Goal: Find specific page/section: Find specific page/section

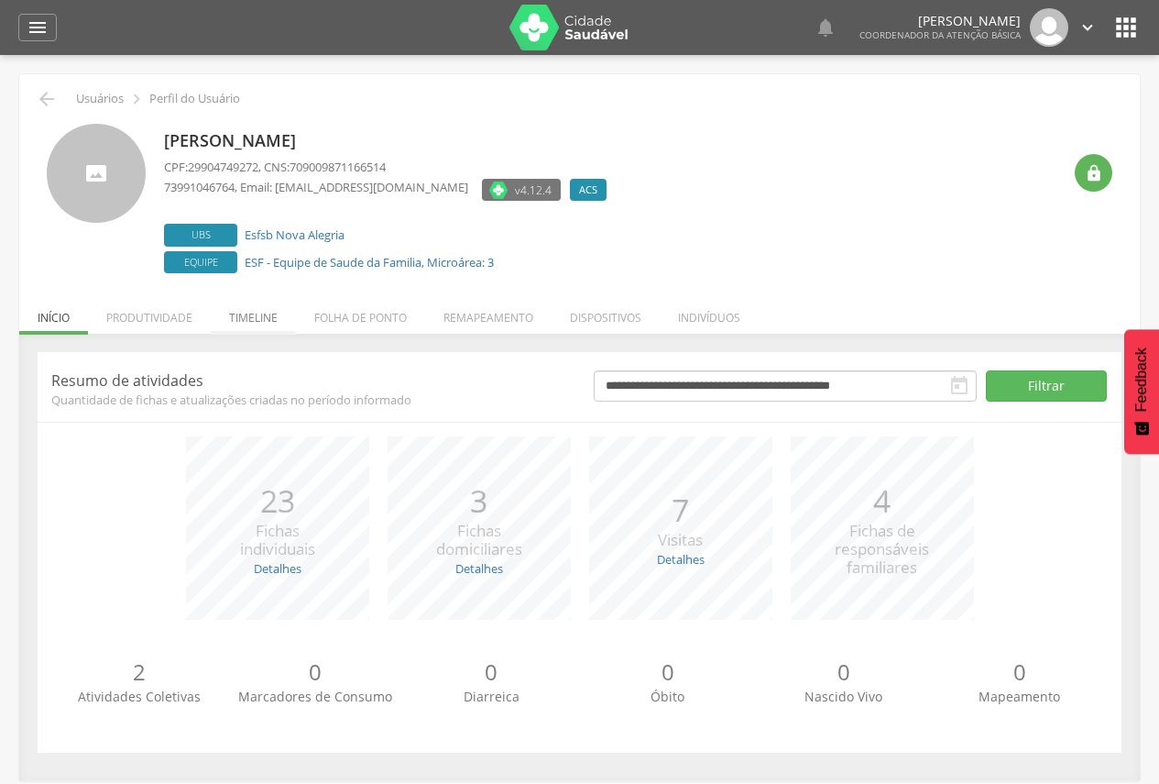
click at [267, 313] on li "Timeline" at bounding box center [253, 312] width 85 height 43
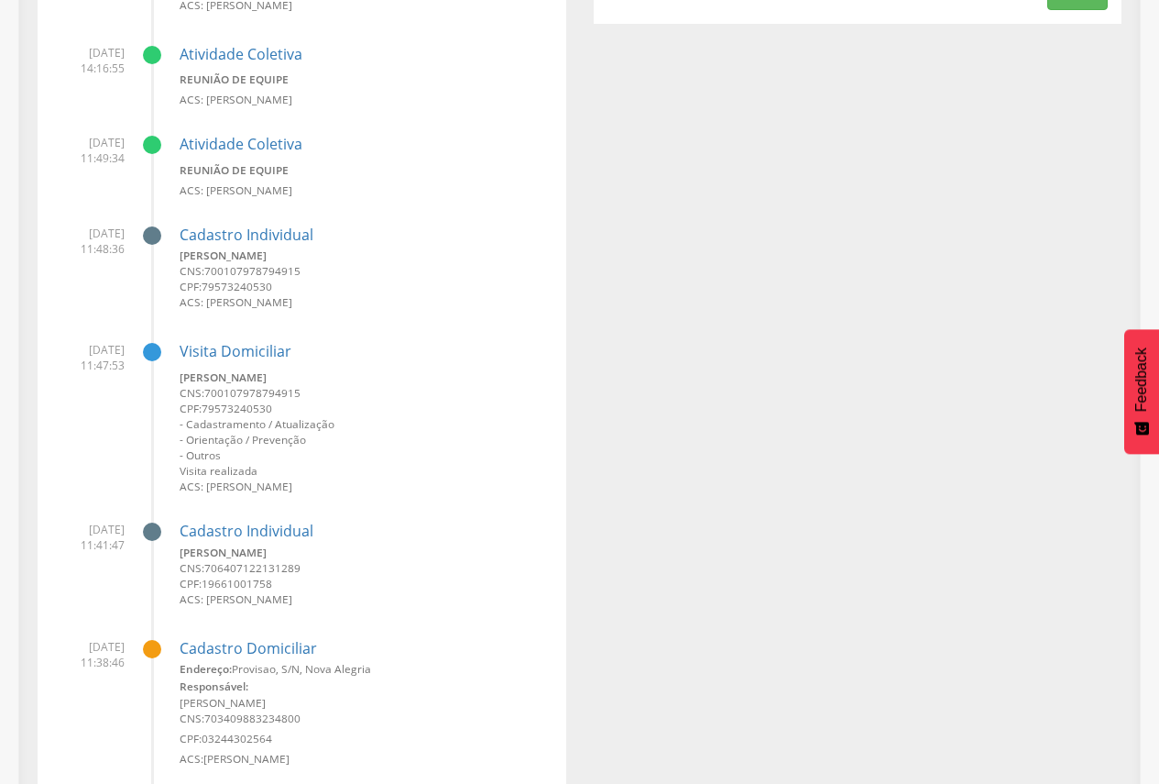
scroll to position [550, 0]
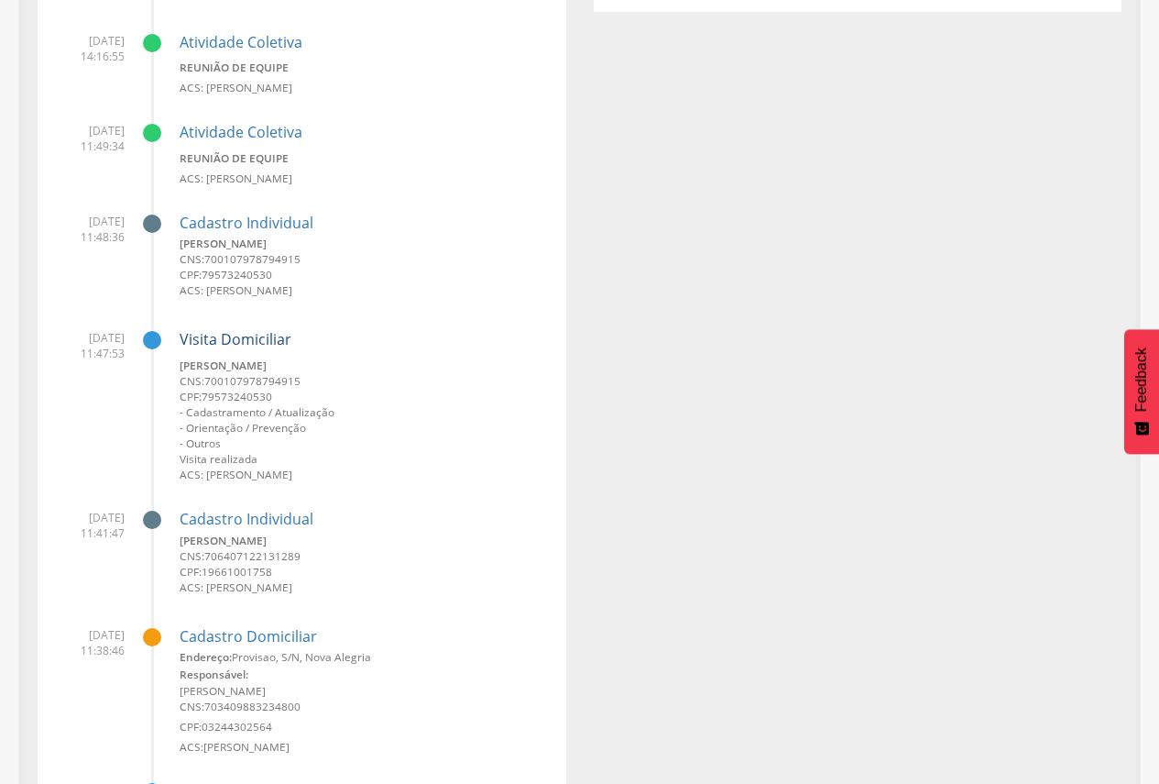
click at [260, 334] on link "Visita Domiciliar" at bounding box center [236, 339] width 112 height 20
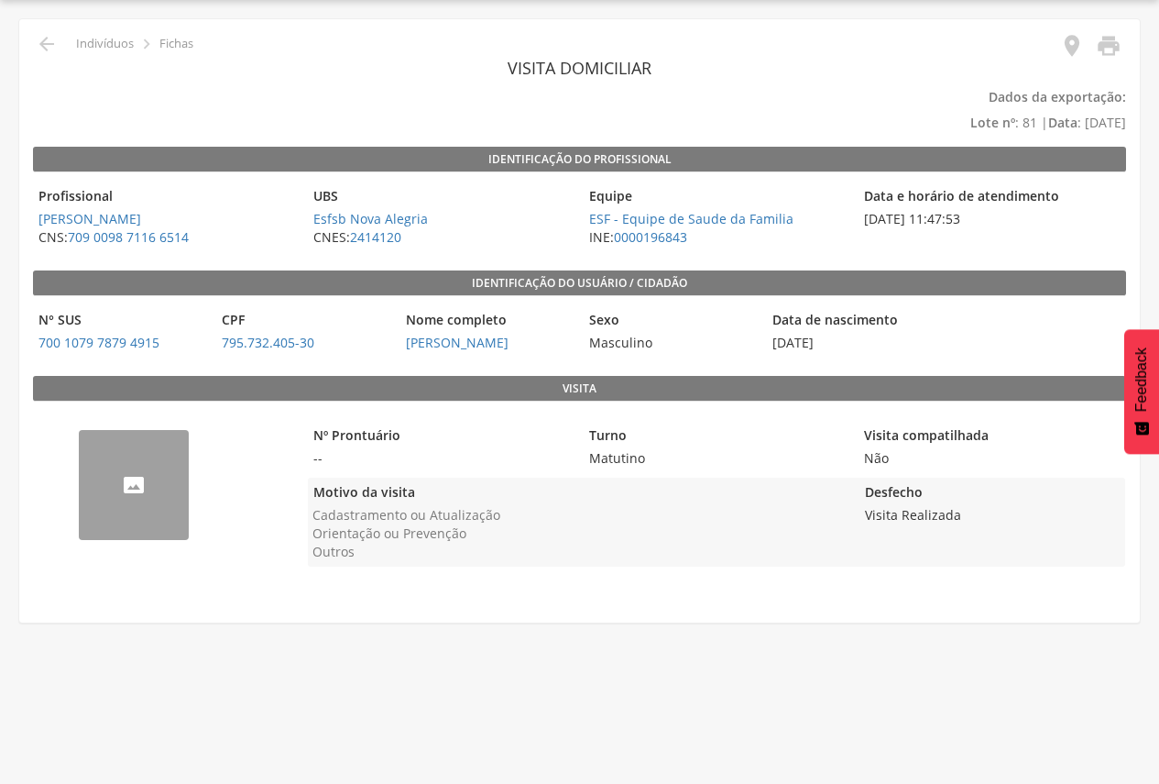
click at [79, 441] on img "--" at bounding box center [79, 441] width 0 height 0
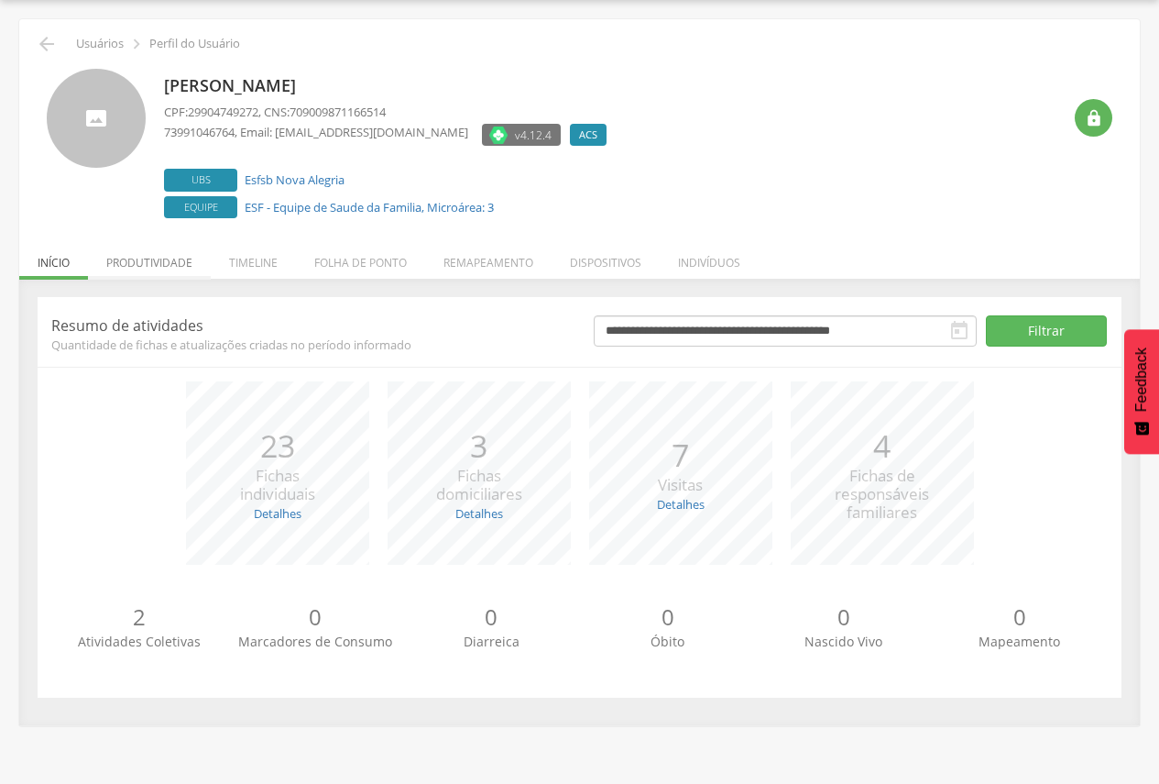
click at [167, 256] on li "Produtividade" at bounding box center [149, 257] width 123 height 43
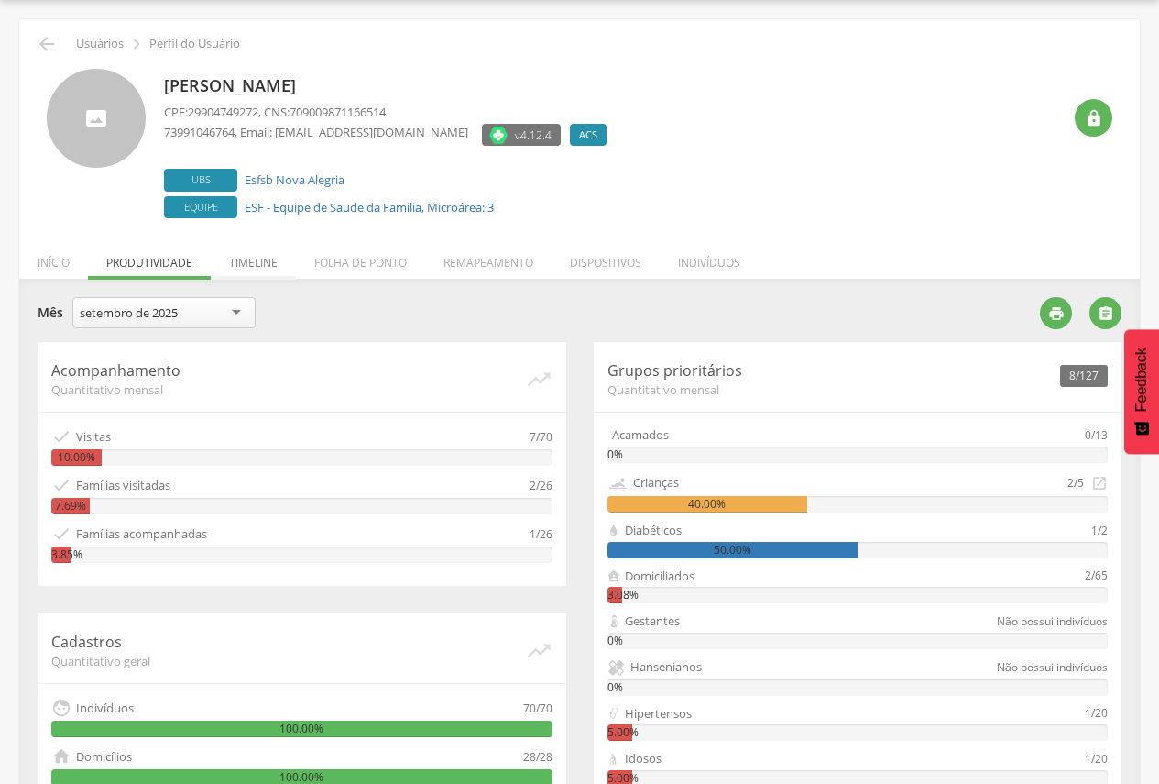
click at [262, 264] on li "Timeline" at bounding box center [253, 257] width 85 height 43
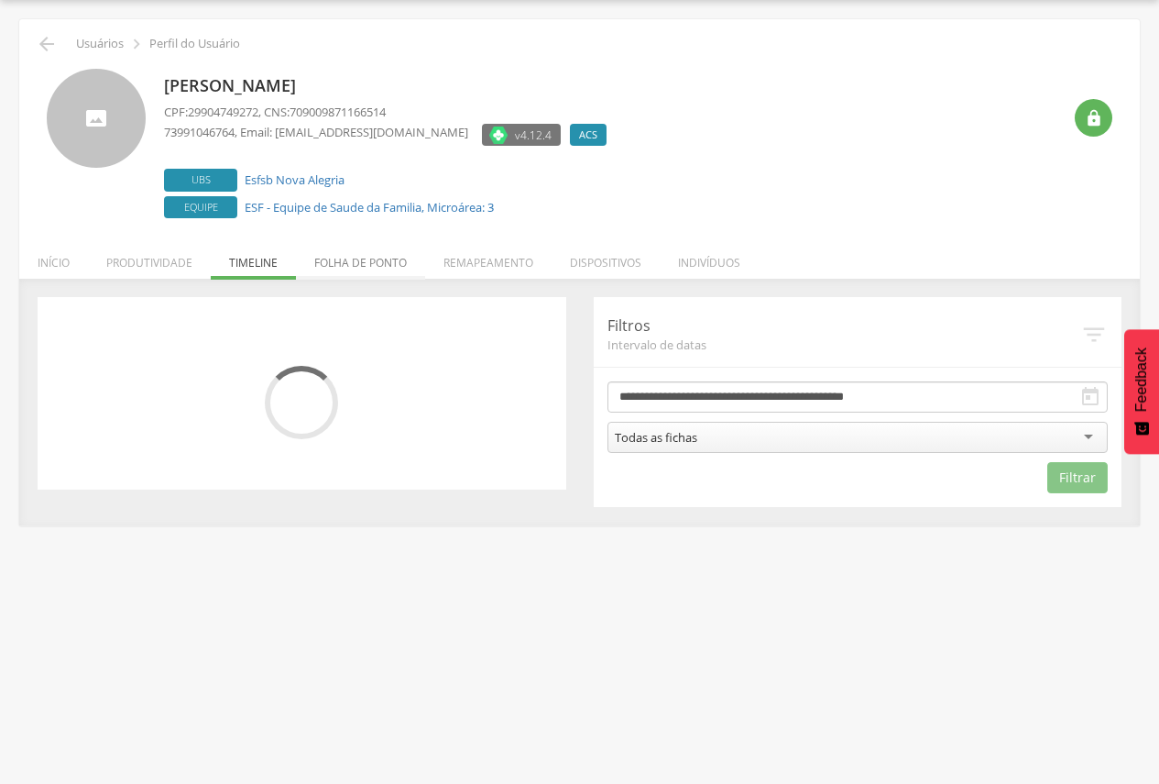
click at [349, 264] on li "Folha de ponto" at bounding box center [360, 257] width 129 height 43
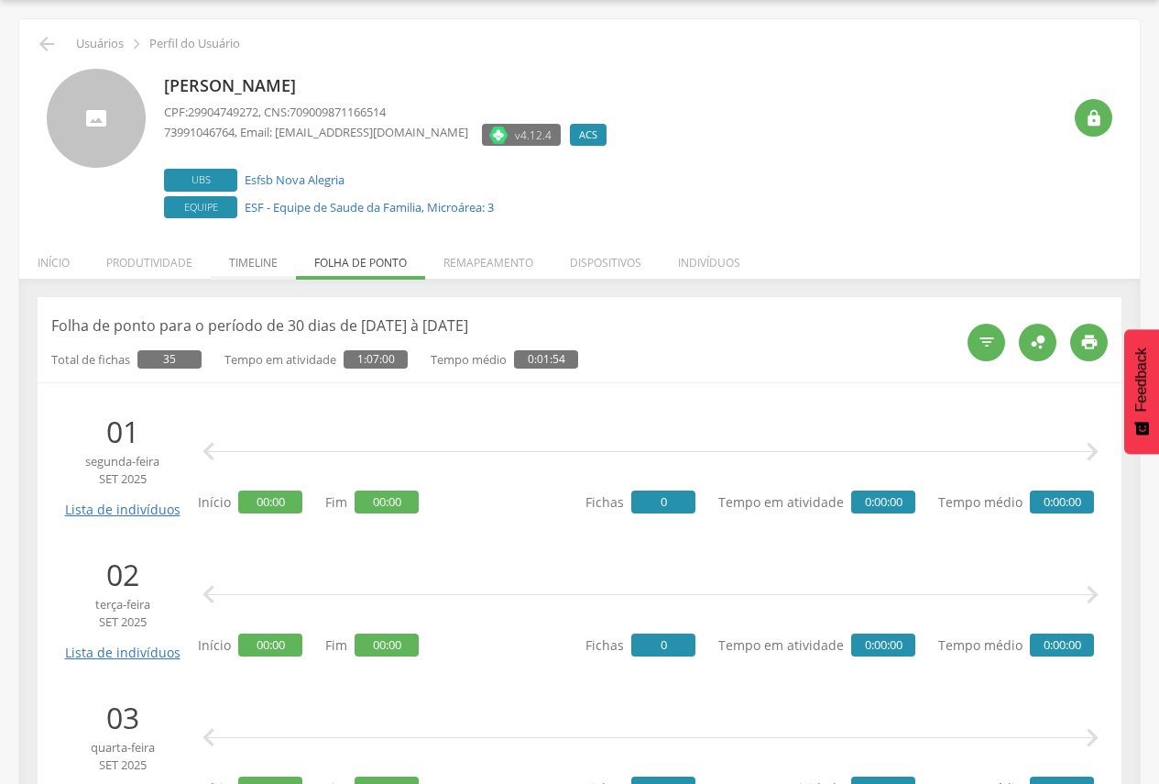
click at [283, 261] on li "Timeline" at bounding box center [253, 257] width 85 height 43
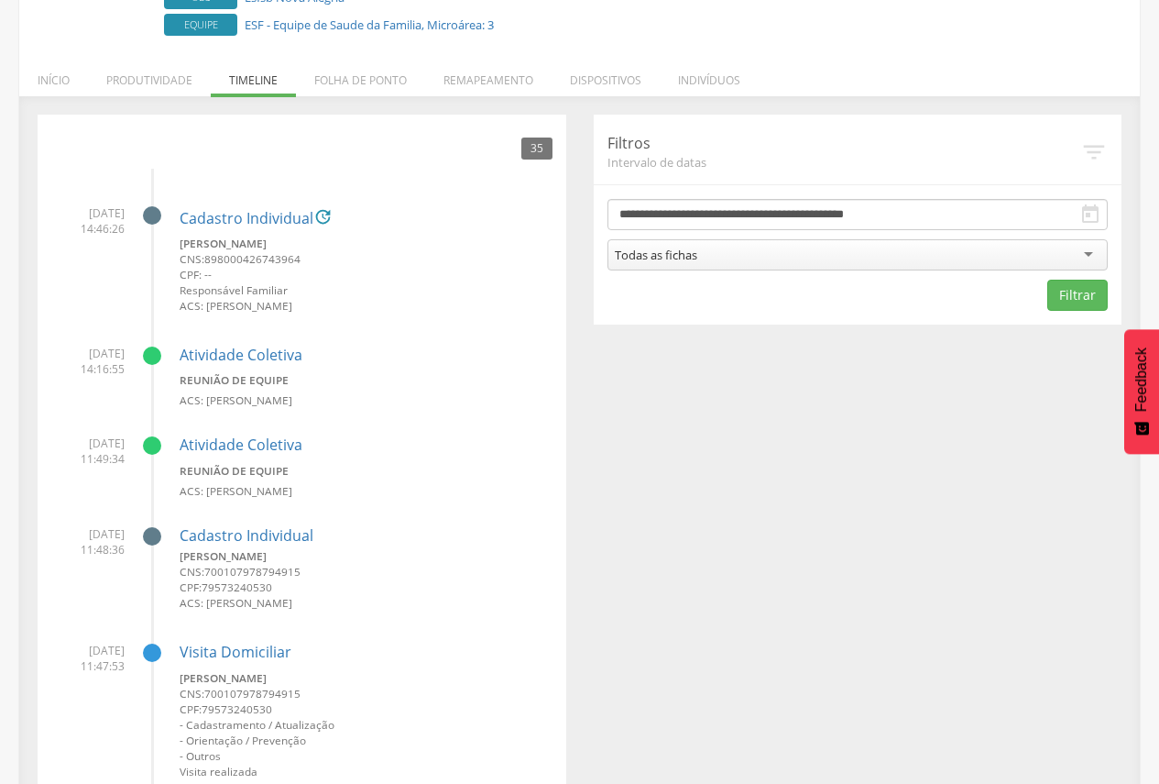
scroll to position [238, 0]
click at [236, 213] on link "Cadastro Individual" at bounding box center [247, 218] width 134 height 16
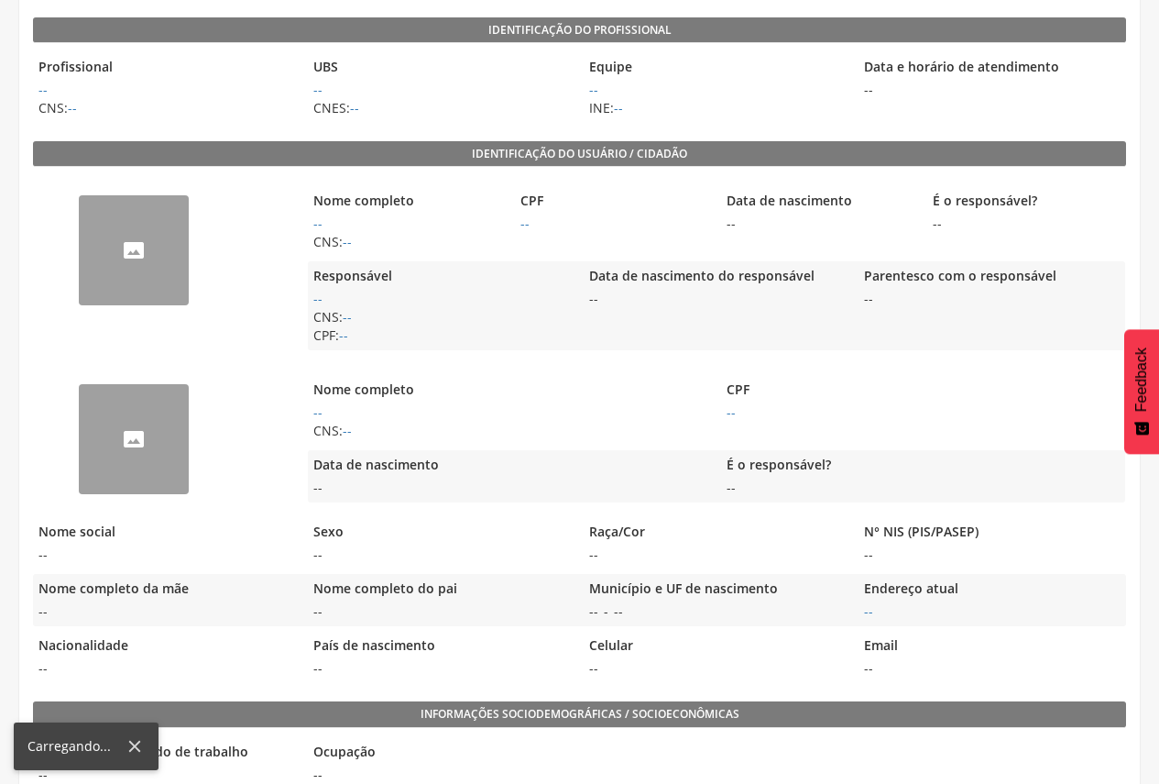
scroll to position [55, 0]
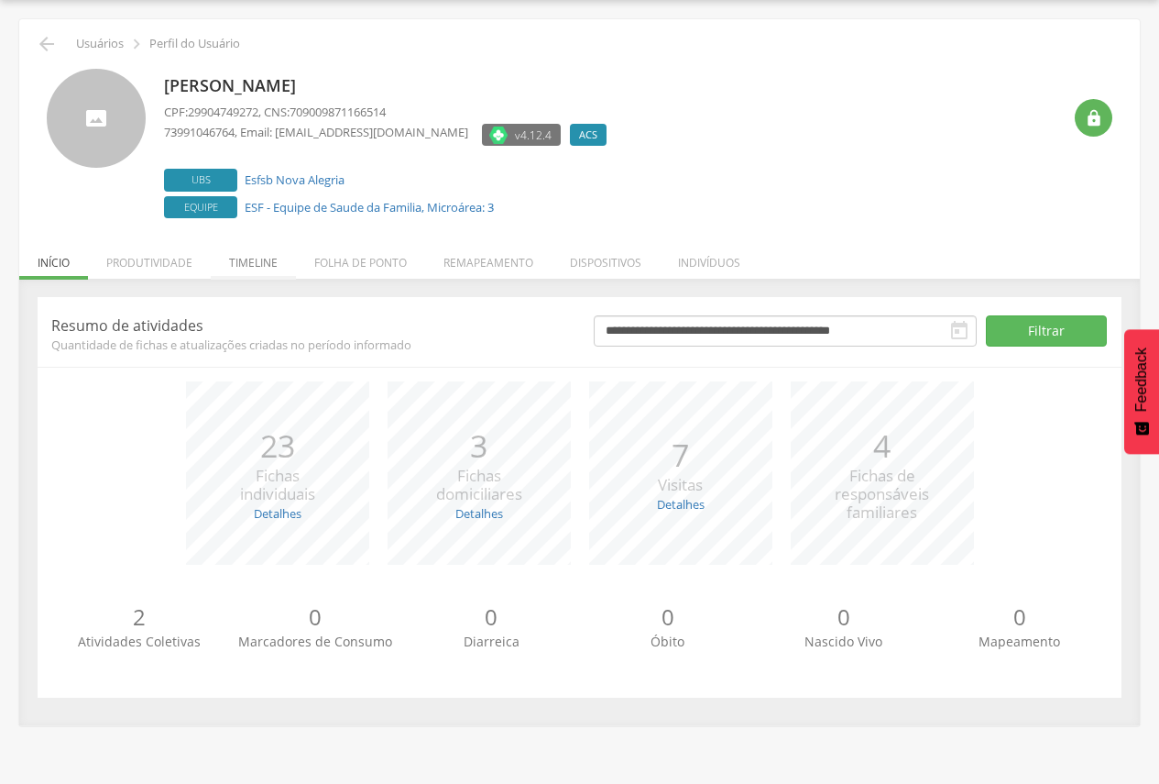
click at [267, 258] on li "Timeline" at bounding box center [253, 257] width 85 height 43
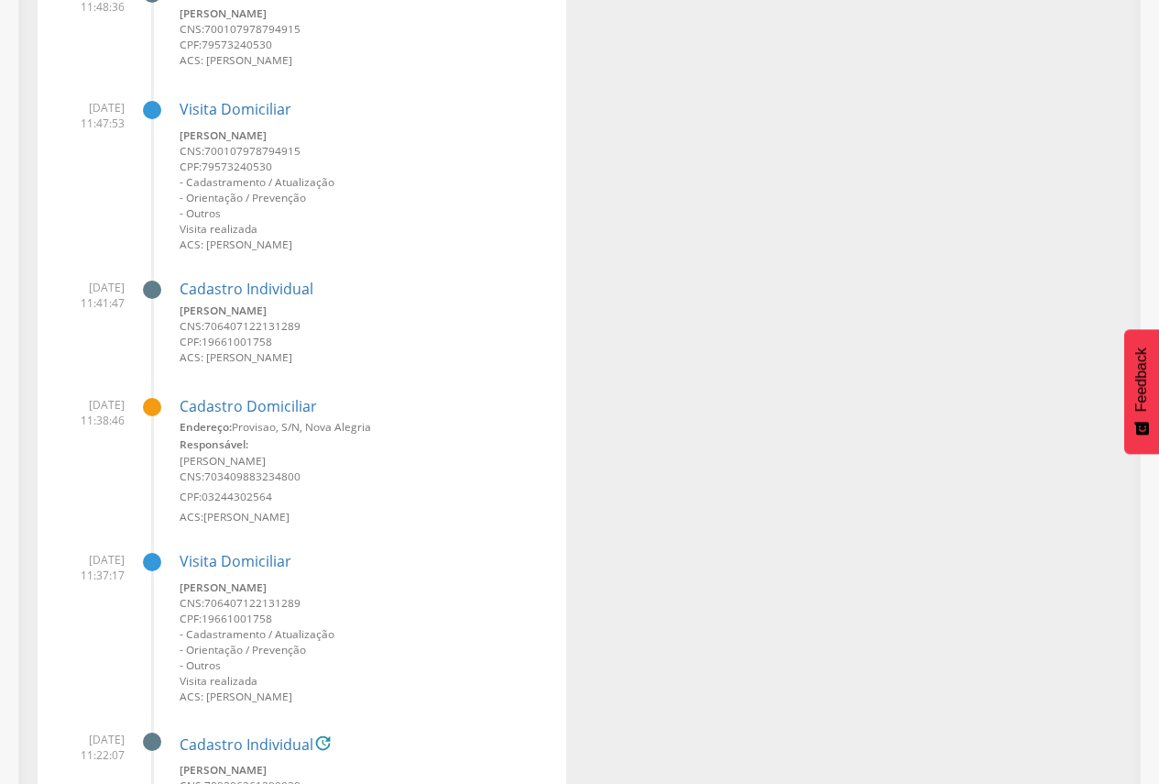
scroll to position [788, 0]
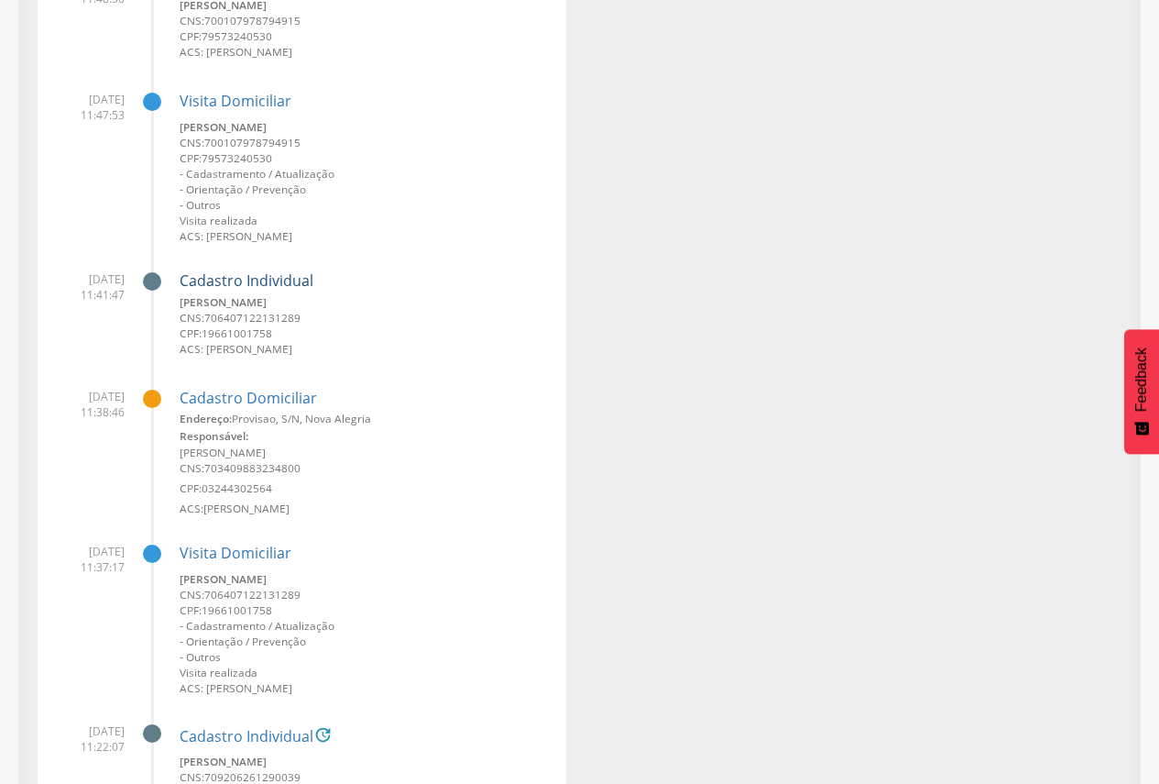
click at [272, 280] on link "Cadastro Individual" at bounding box center [247, 281] width 134 height 16
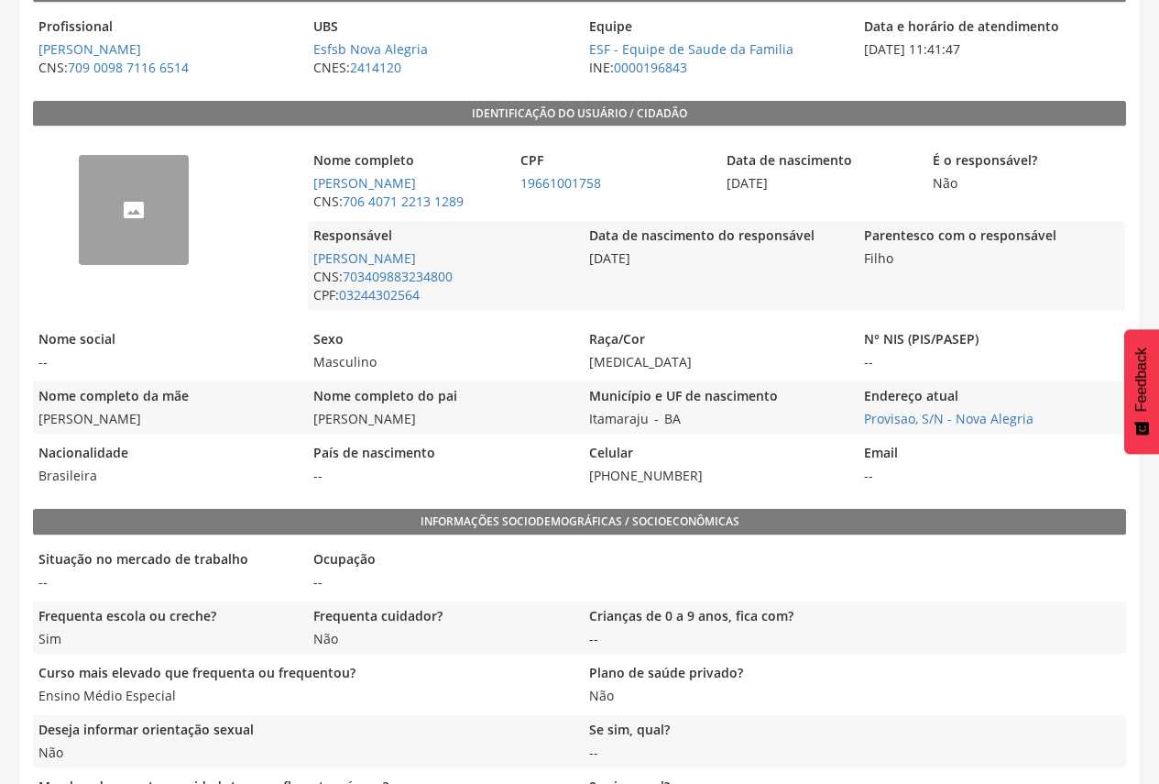
scroll to position [92, 0]
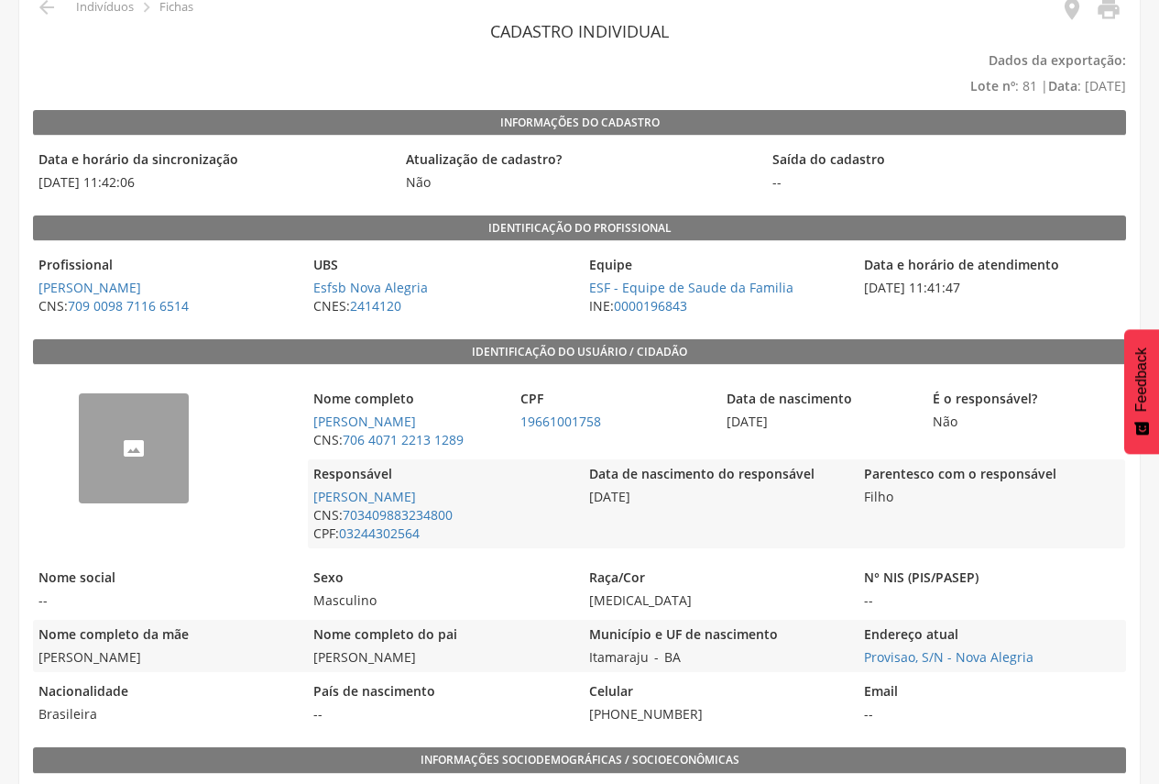
click at [79, 404] on img "--" at bounding box center [79, 404] width 0 height 0
